Goal: Task Accomplishment & Management: Complete application form

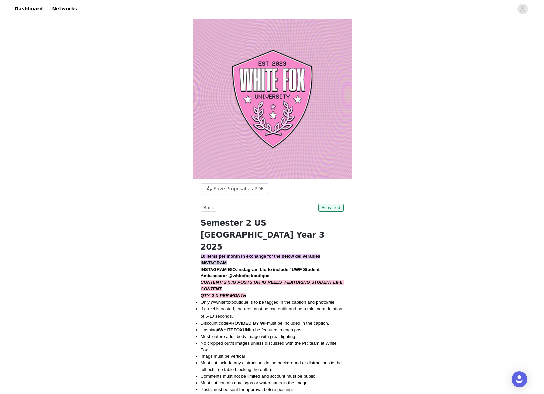
scroll to position [150, 0]
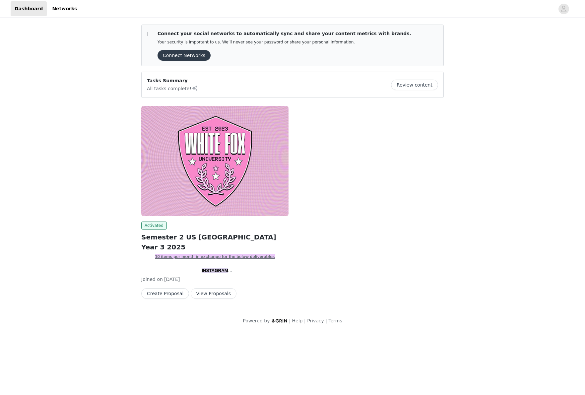
click at [219, 296] on button "View Proposals" at bounding box center [214, 293] width 46 height 11
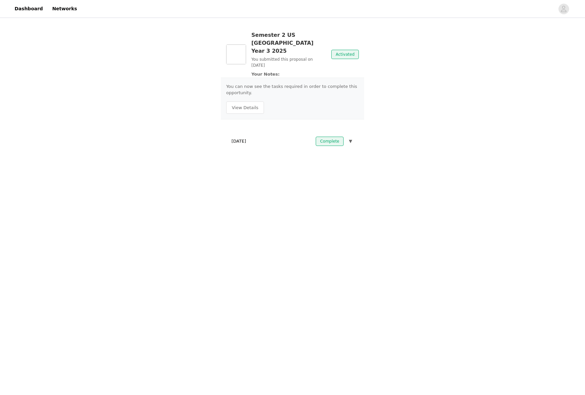
click at [353, 137] on button "▼" at bounding box center [351, 141] width 6 height 9
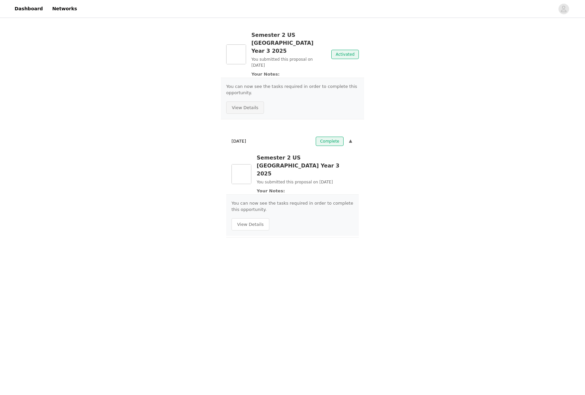
click at [255, 102] on button "View Details" at bounding box center [245, 108] width 38 height 13
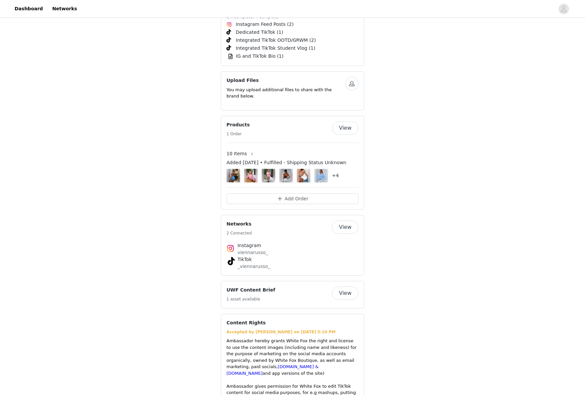
scroll to position [1006, 0]
click at [277, 192] on button "Add Order" at bounding box center [293, 197] width 132 height 11
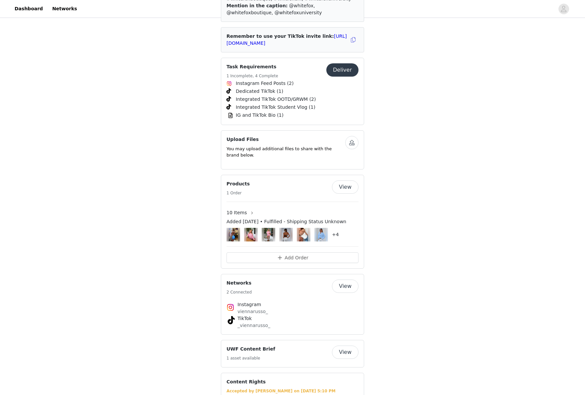
scroll to position [903, 0]
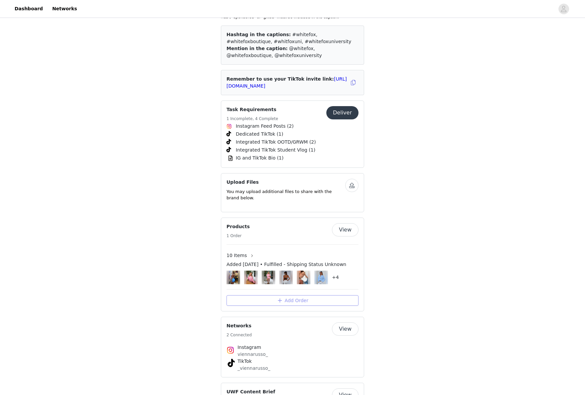
click at [296, 295] on button "Add Order" at bounding box center [293, 300] width 132 height 11
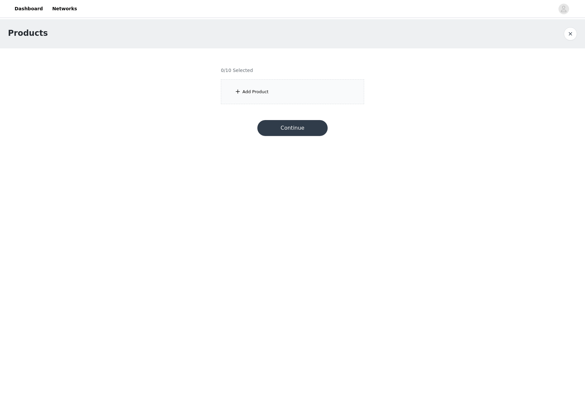
click at [258, 108] on section "0/10 Selected Add Product" at bounding box center [292, 80] width 159 height 64
click at [258, 99] on div "Add Product" at bounding box center [292, 91] width 143 height 25
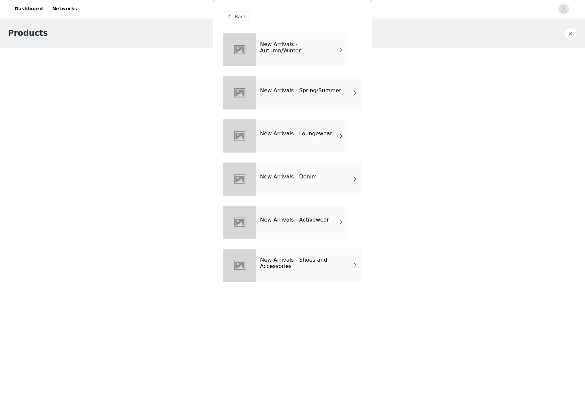
click at [292, 88] on h4 "New Arrivals - Spring/Summer" at bounding box center [300, 91] width 81 height 6
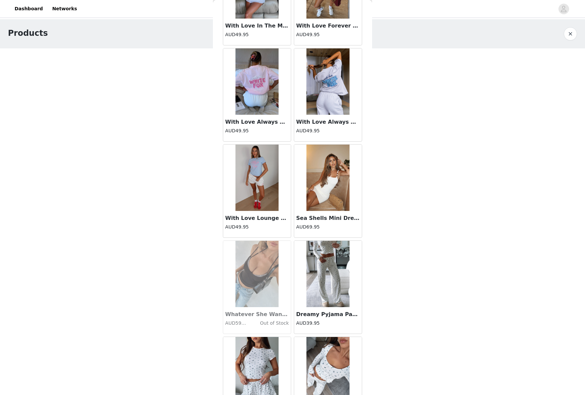
scroll to position [620, 0]
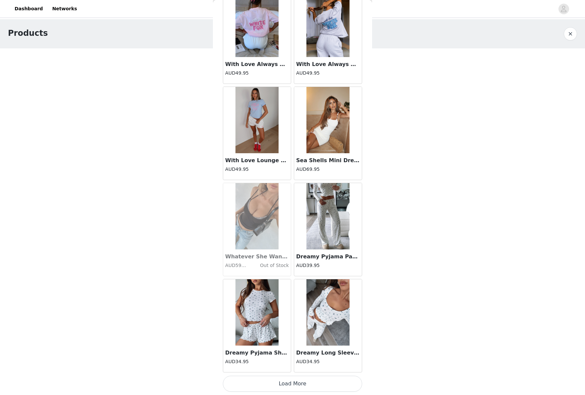
click at [325, 126] on img at bounding box center [328, 120] width 43 height 66
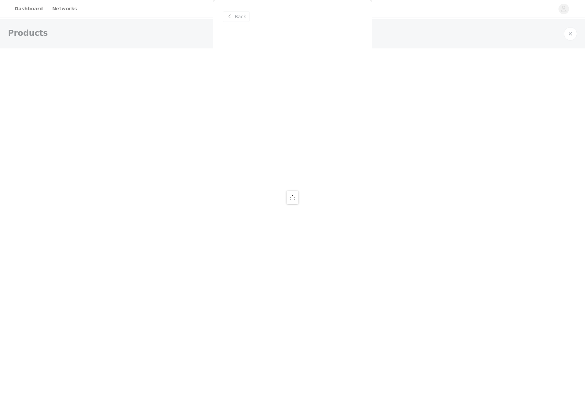
scroll to position [0, 0]
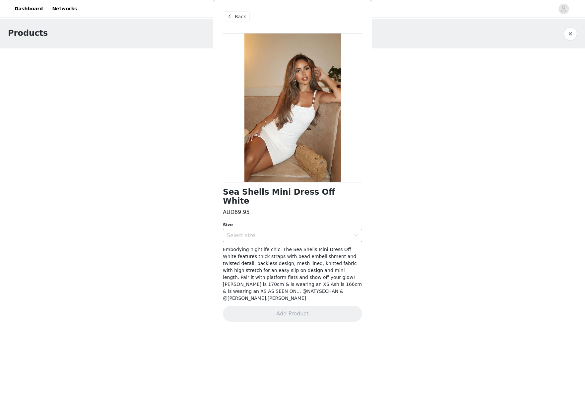
click at [288, 229] on div "Select size" at bounding box center [290, 235] width 127 height 13
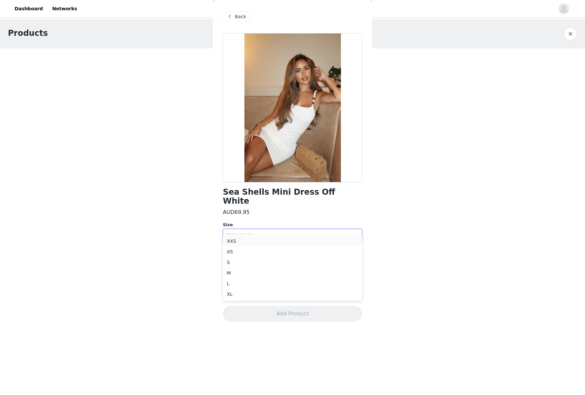
click at [265, 245] on li "XXS" at bounding box center [292, 241] width 139 height 11
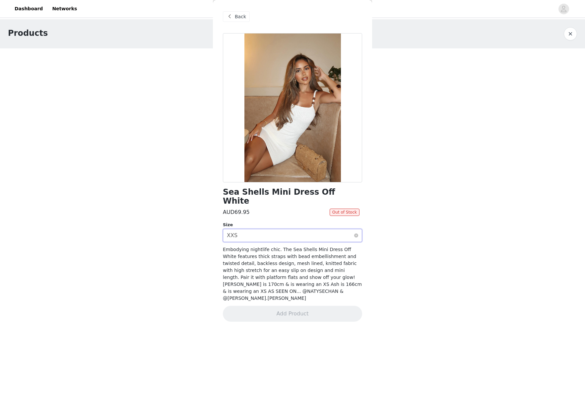
click at [284, 229] on div "Select size XXS" at bounding box center [290, 235] width 127 height 13
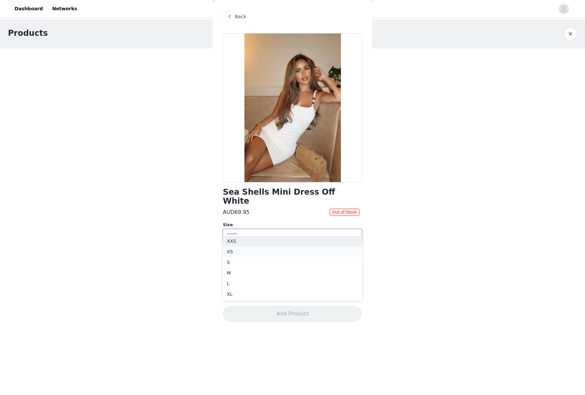
click at [264, 252] on li "XS" at bounding box center [292, 252] width 139 height 11
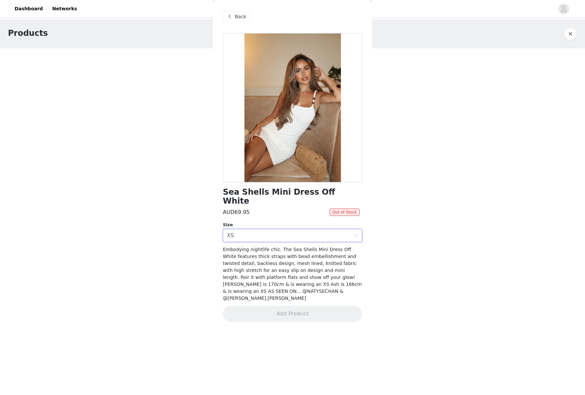
click at [232, 13] on span at bounding box center [230, 17] width 8 height 8
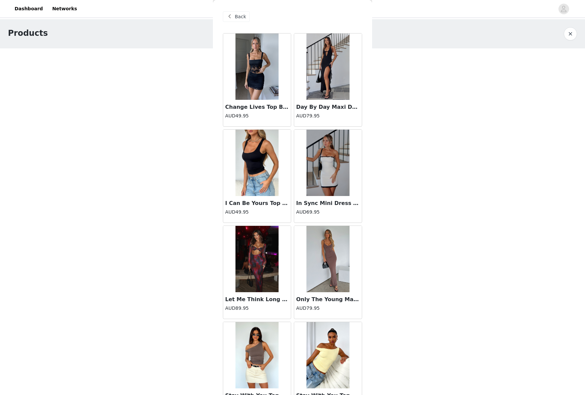
scroll to position [620, 0]
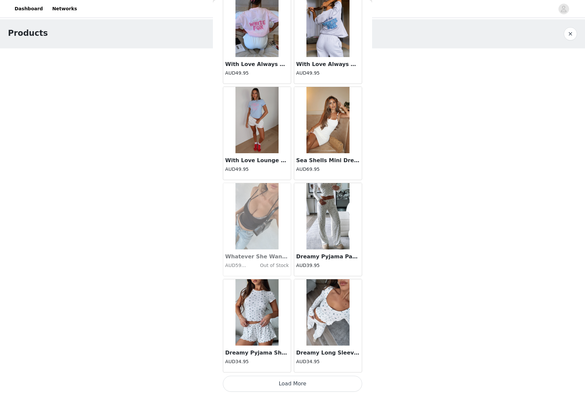
click at [347, 155] on div "Sea Shells Mini Dress Off White AUD69.95" at bounding box center [328, 166] width 68 height 27
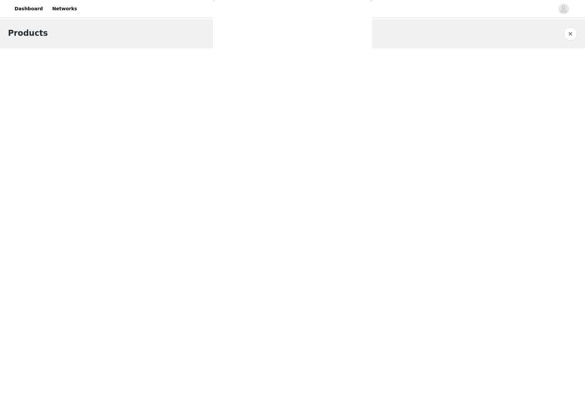
scroll to position [0, 0]
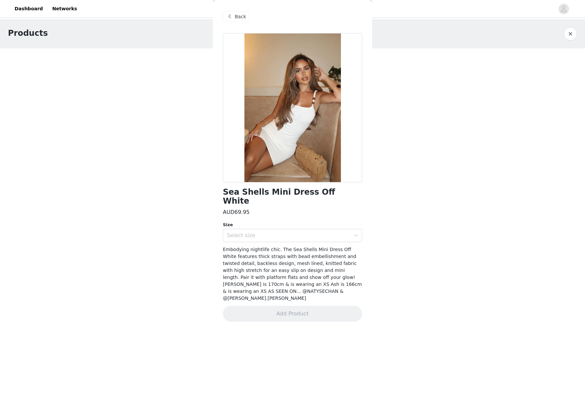
click at [235, 18] on span "Back" at bounding box center [240, 16] width 11 height 7
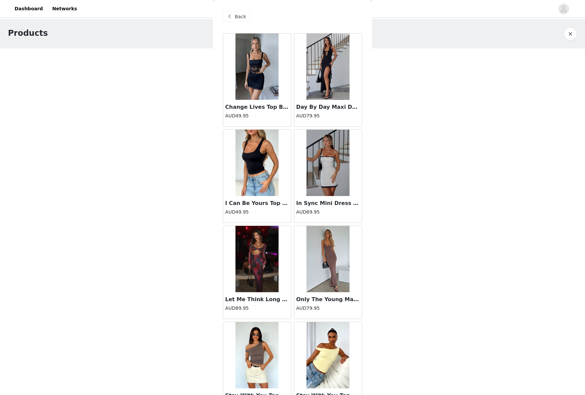
scroll to position [620, 0]
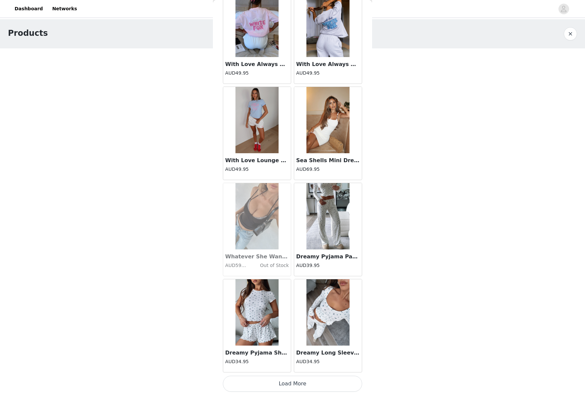
click at [322, 224] on img at bounding box center [328, 216] width 43 height 66
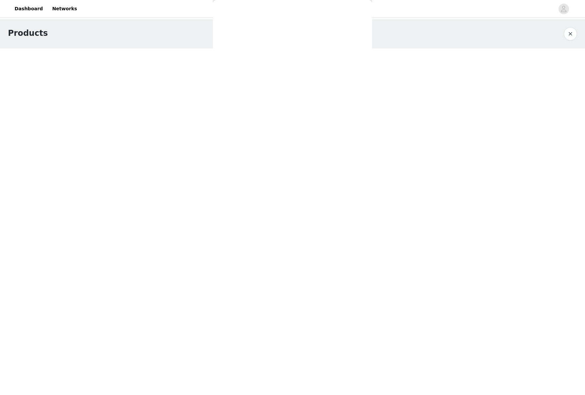
scroll to position [0, 0]
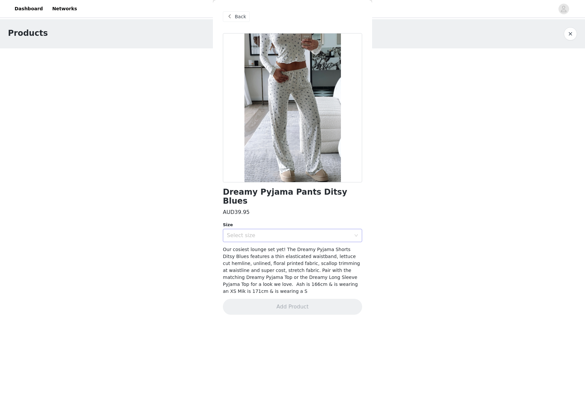
click at [261, 232] on div "Select size" at bounding box center [289, 235] width 124 height 7
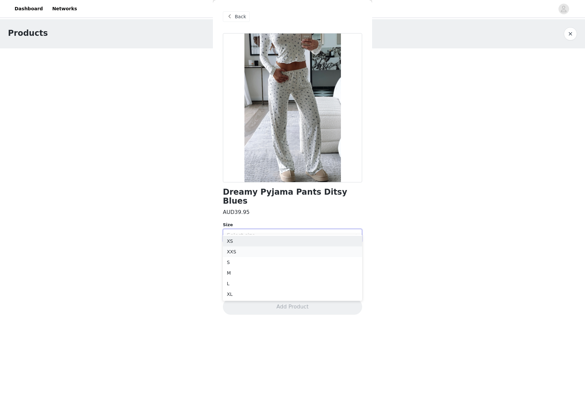
click at [240, 249] on li "XXS" at bounding box center [292, 252] width 139 height 11
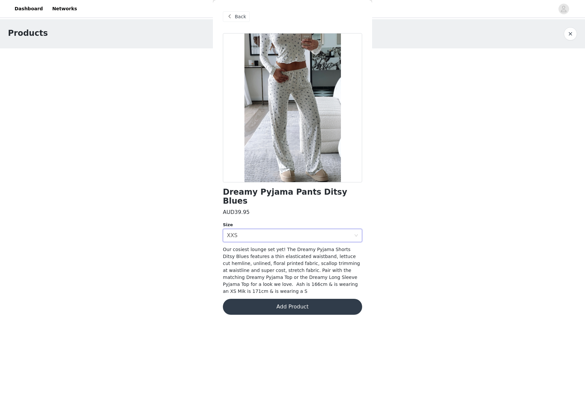
click at [318, 299] on button "Add Product" at bounding box center [292, 307] width 139 height 16
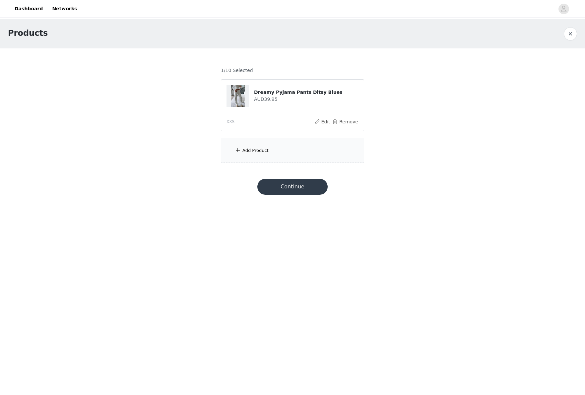
click at [283, 191] on button "Continue" at bounding box center [292, 187] width 70 height 16
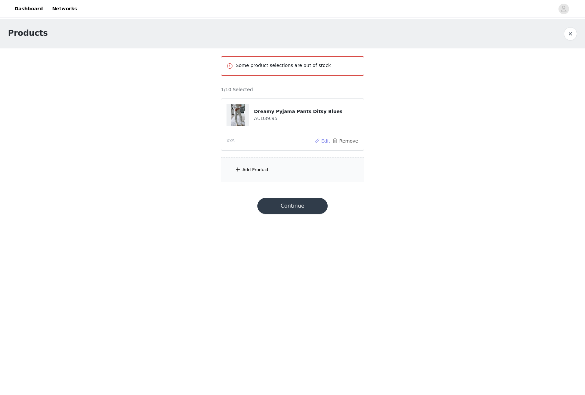
click at [321, 141] on button "Edit" at bounding box center [322, 141] width 17 height 8
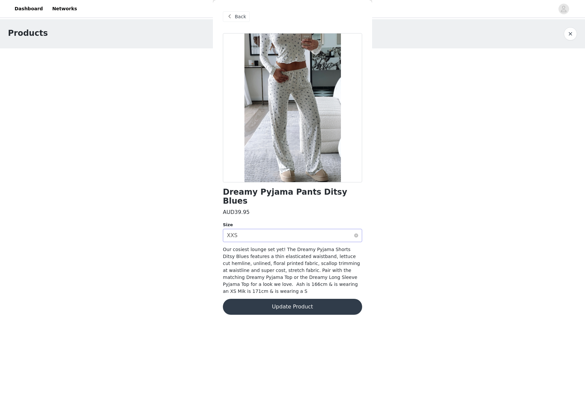
click at [266, 229] on div "Select size XXS" at bounding box center [290, 235] width 127 height 13
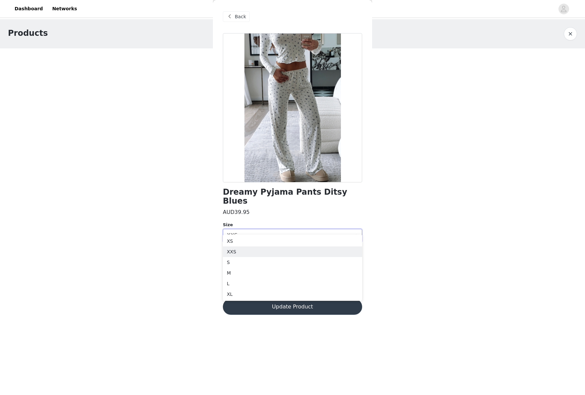
click at [231, 16] on span at bounding box center [230, 17] width 8 height 8
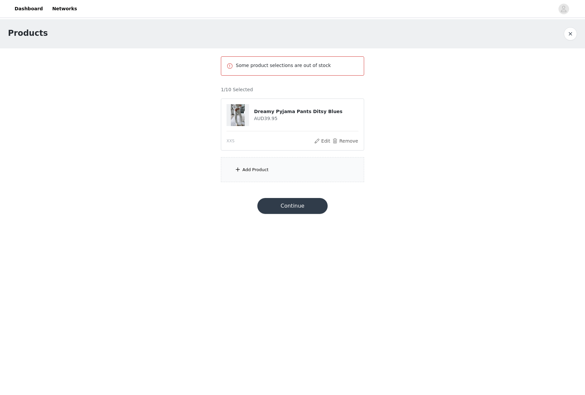
click at [251, 173] on div "Add Product" at bounding box center [292, 169] width 143 height 25
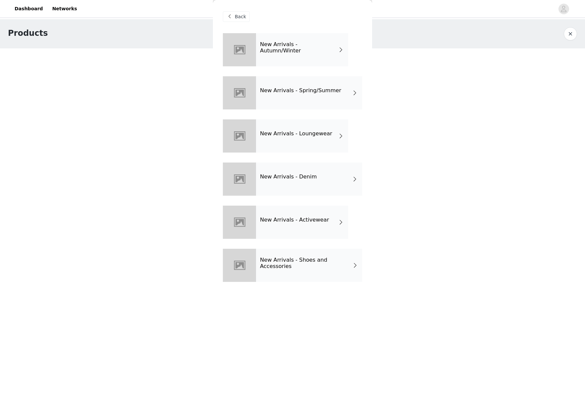
click at [317, 224] on div "New Arrivals - Activewear" at bounding box center [302, 222] width 92 height 33
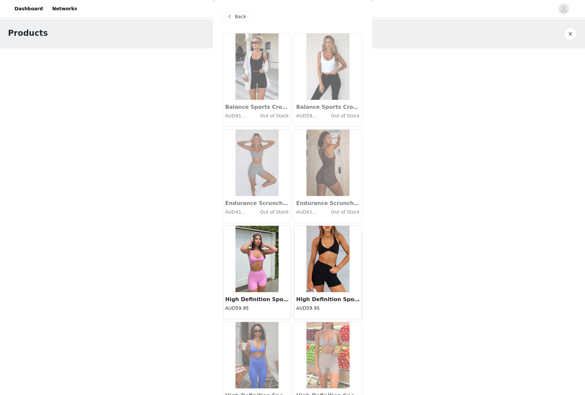
scroll to position [620, 0]
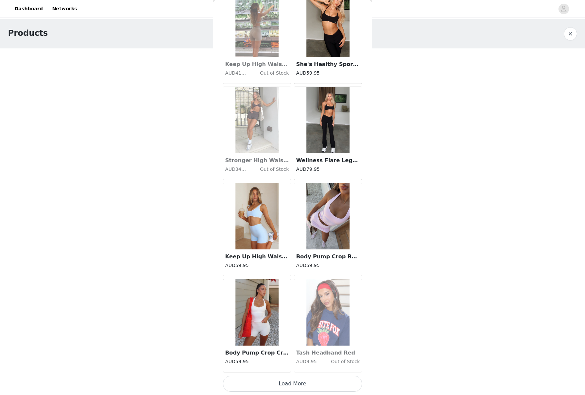
click at [260, 383] on button "Load More" at bounding box center [292, 384] width 139 height 16
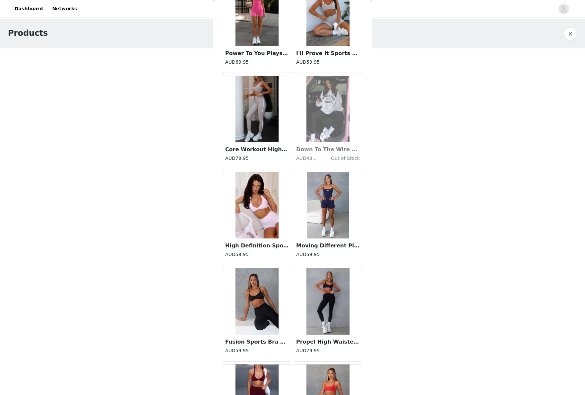
scroll to position [1582, 0]
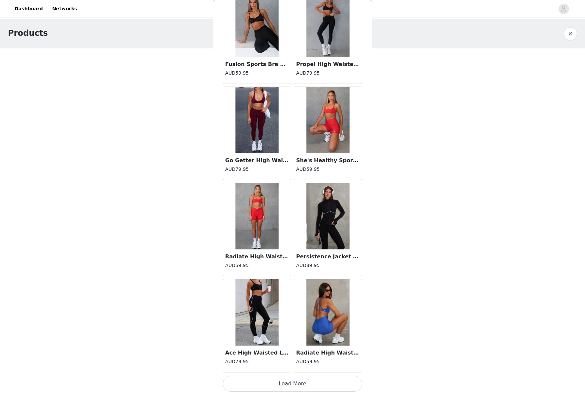
click at [327, 322] on img at bounding box center [328, 312] width 43 height 66
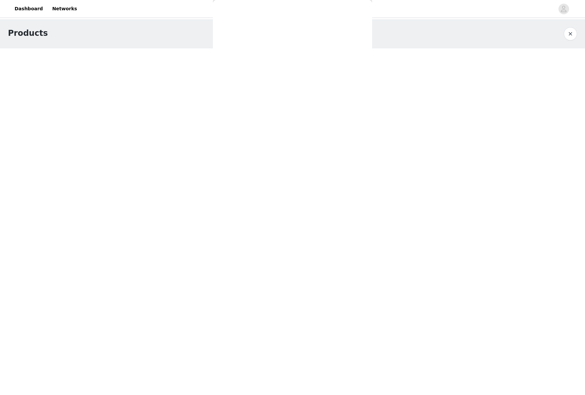
scroll to position [0, 0]
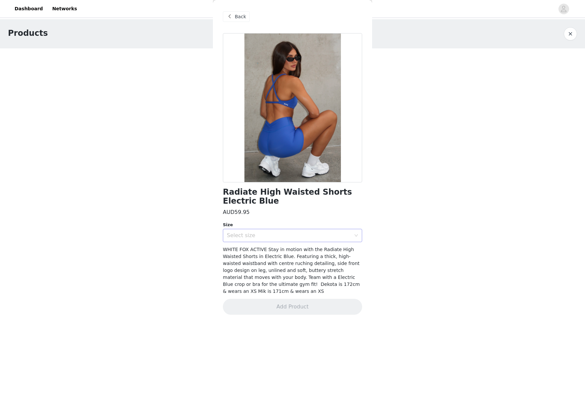
click at [285, 239] on div "Select size" at bounding box center [290, 235] width 127 height 13
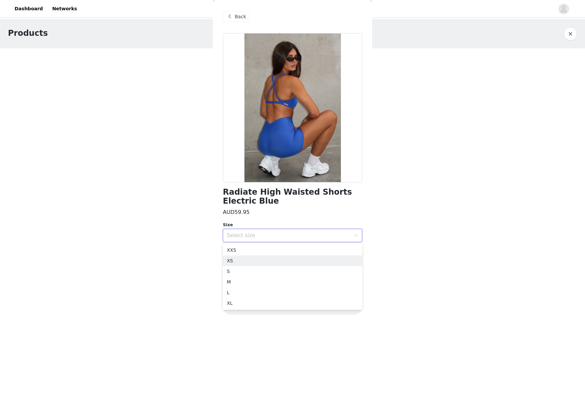
drag, startPoint x: 256, startPoint y: 261, endPoint x: 272, endPoint y: 283, distance: 27.2
click at [256, 261] on li "XS" at bounding box center [292, 260] width 139 height 11
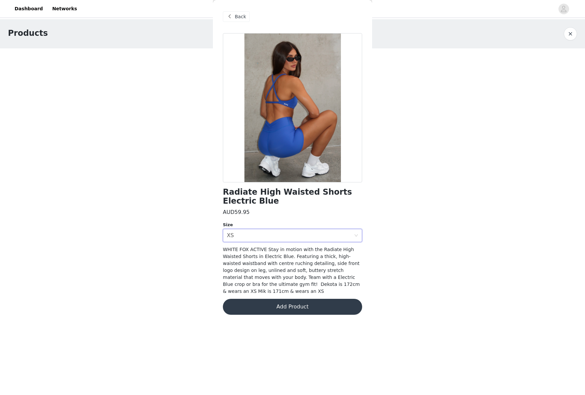
click at [282, 302] on button "Add Product" at bounding box center [292, 307] width 139 height 16
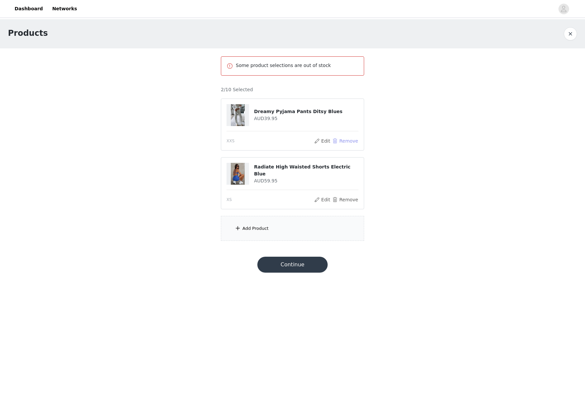
click at [347, 140] on button "Remove" at bounding box center [345, 141] width 27 height 8
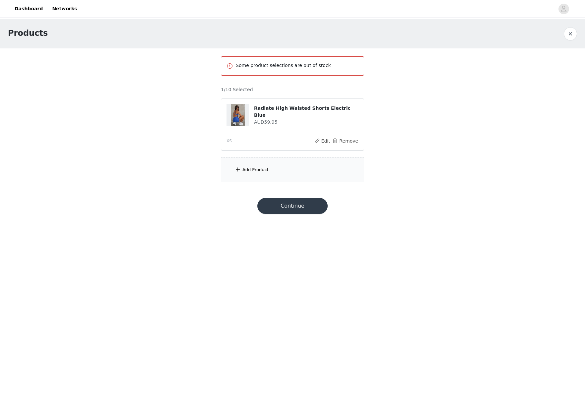
click at [306, 204] on button "Continue" at bounding box center [292, 206] width 70 height 16
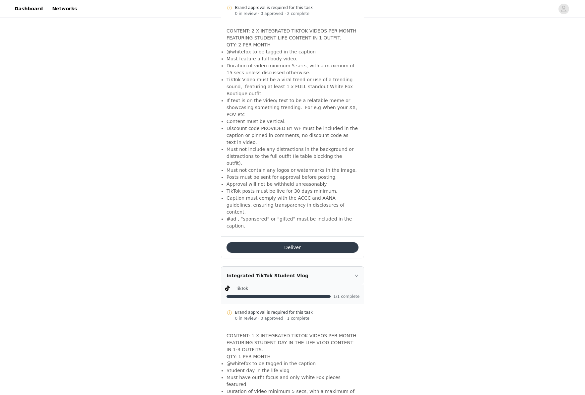
scroll to position [1103, 0]
